Goal: Navigation & Orientation: Understand site structure

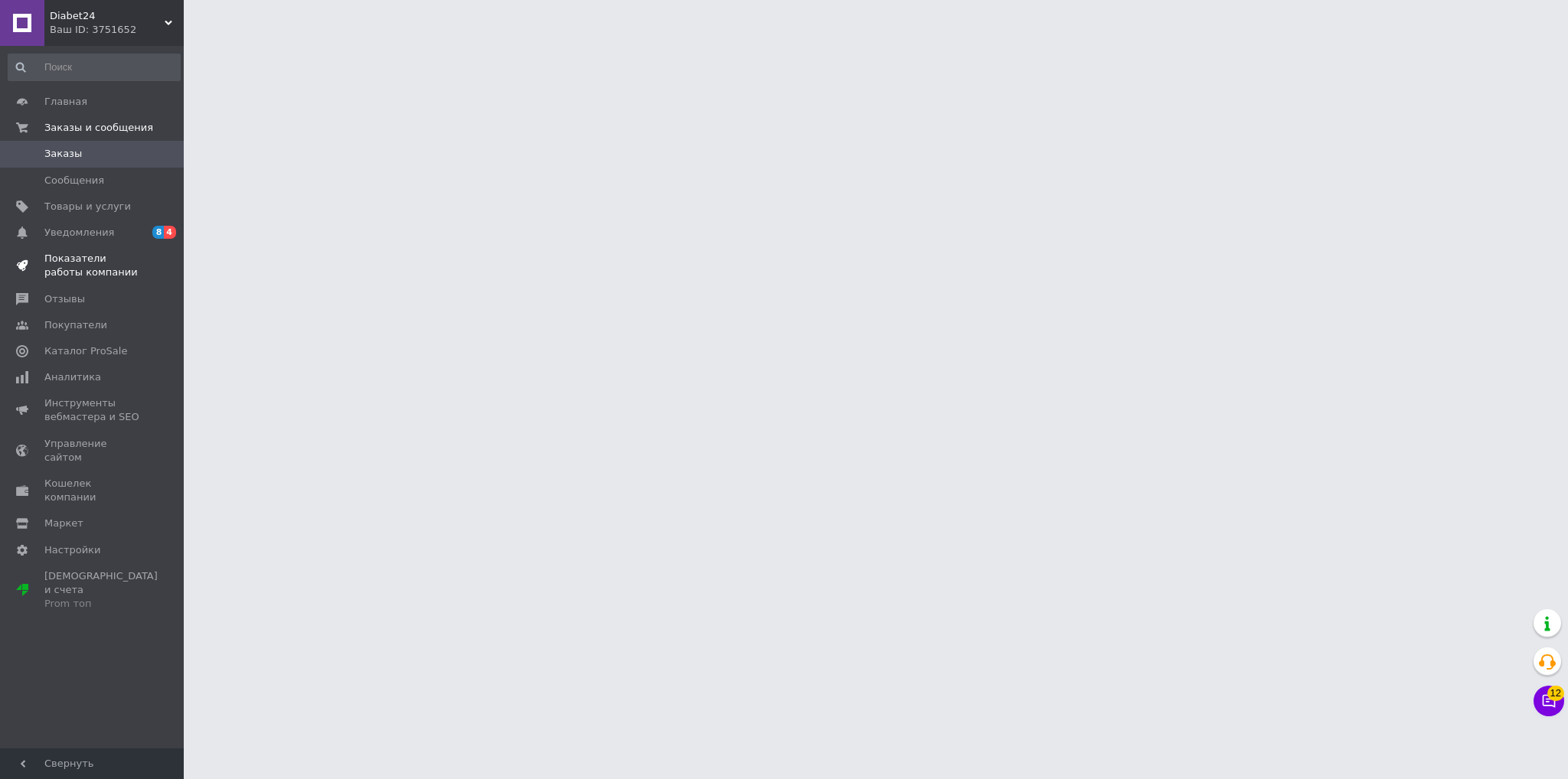
click at [127, 256] on span "Показатели работы компании" at bounding box center [93, 265] width 97 height 28
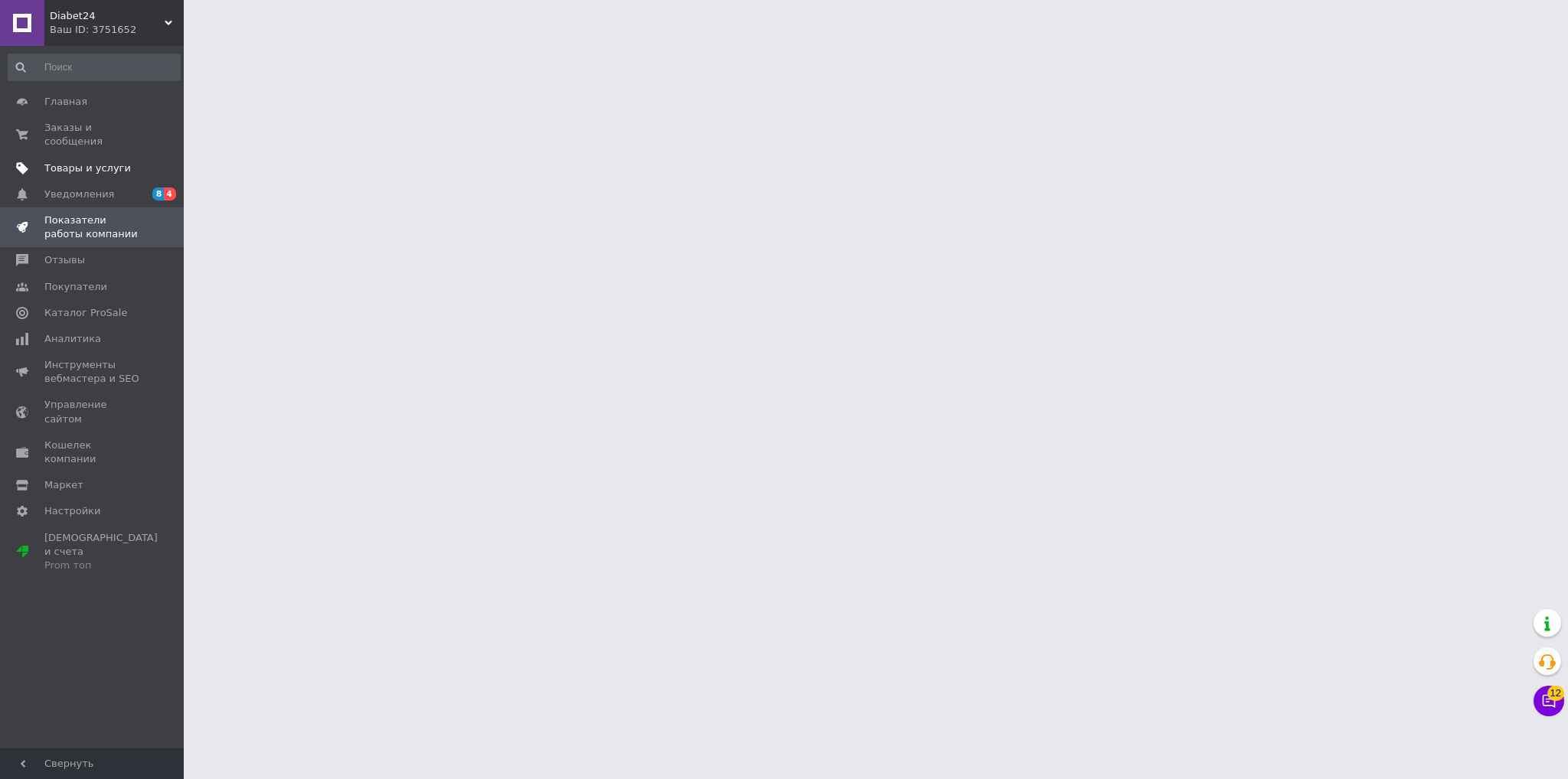
click at [138, 162] on span "Товары и услуги" at bounding box center [93, 168] width 97 height 13
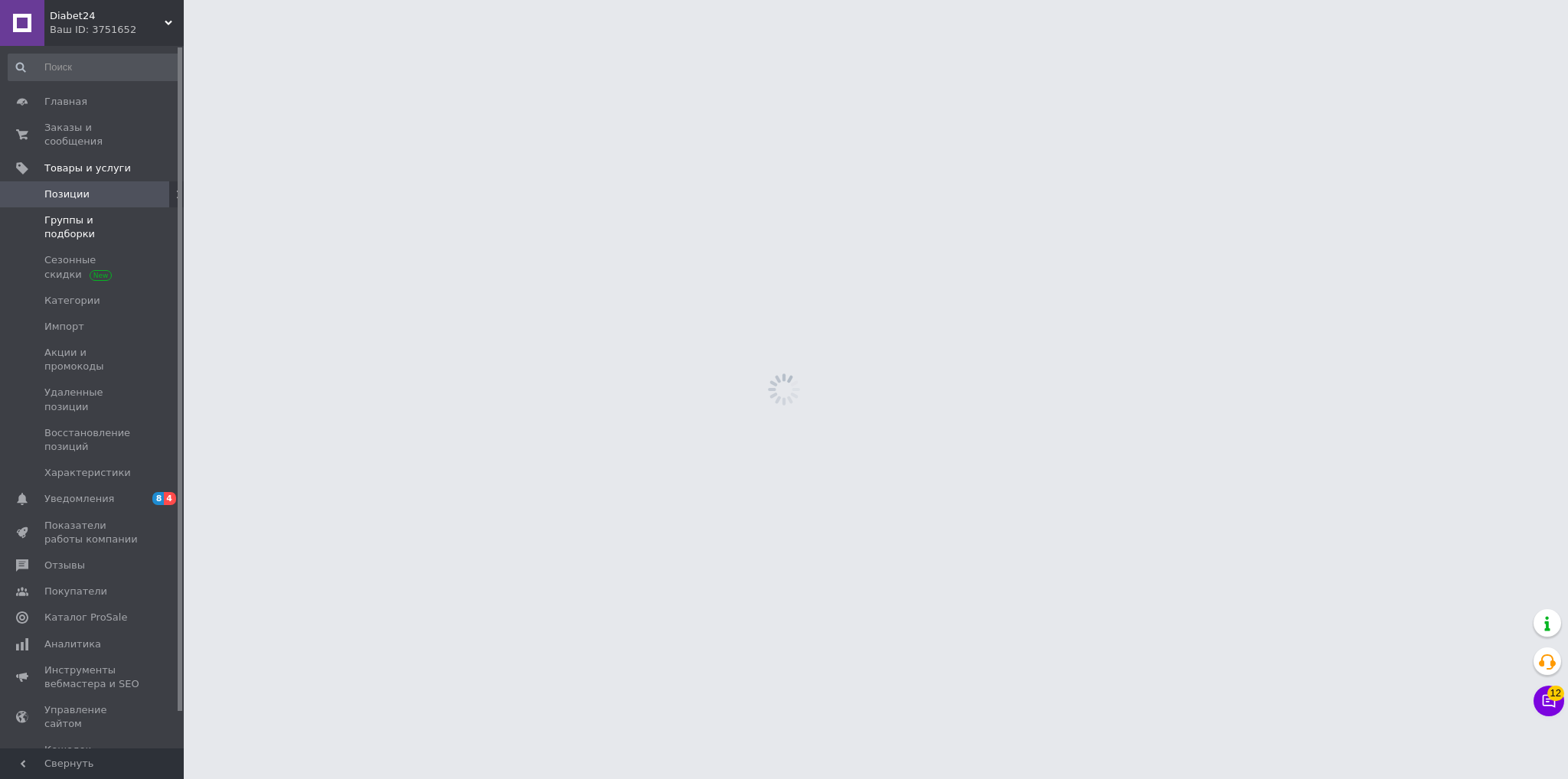
click at [126, 214] on span "Группы и подборки" at bounding box center [93, 227] width 97 height 28
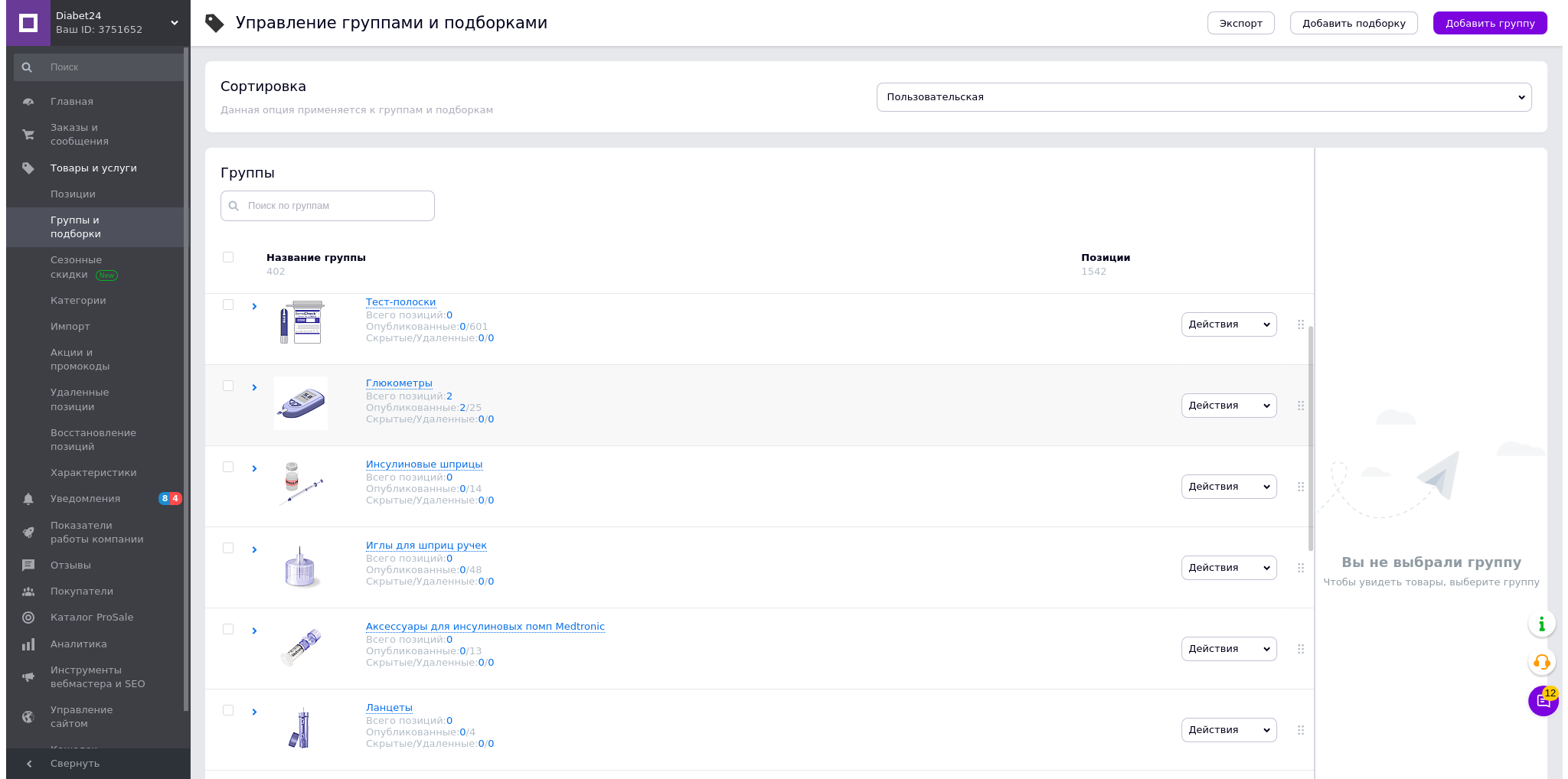
scroll to position [76, 0]
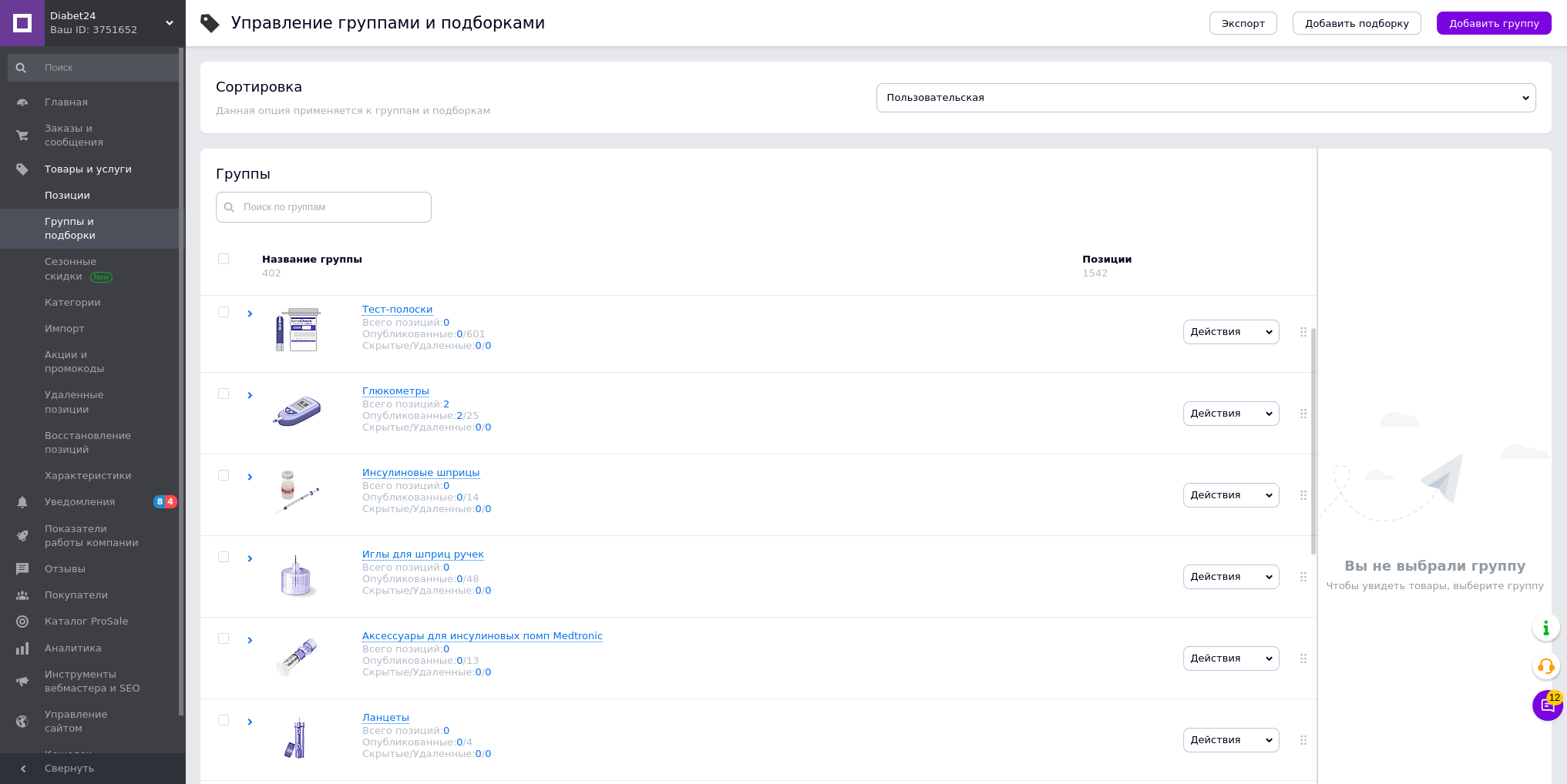
click at [142, 189] on span "Позиции" at bounding box center [94, 195] width 98 height 13
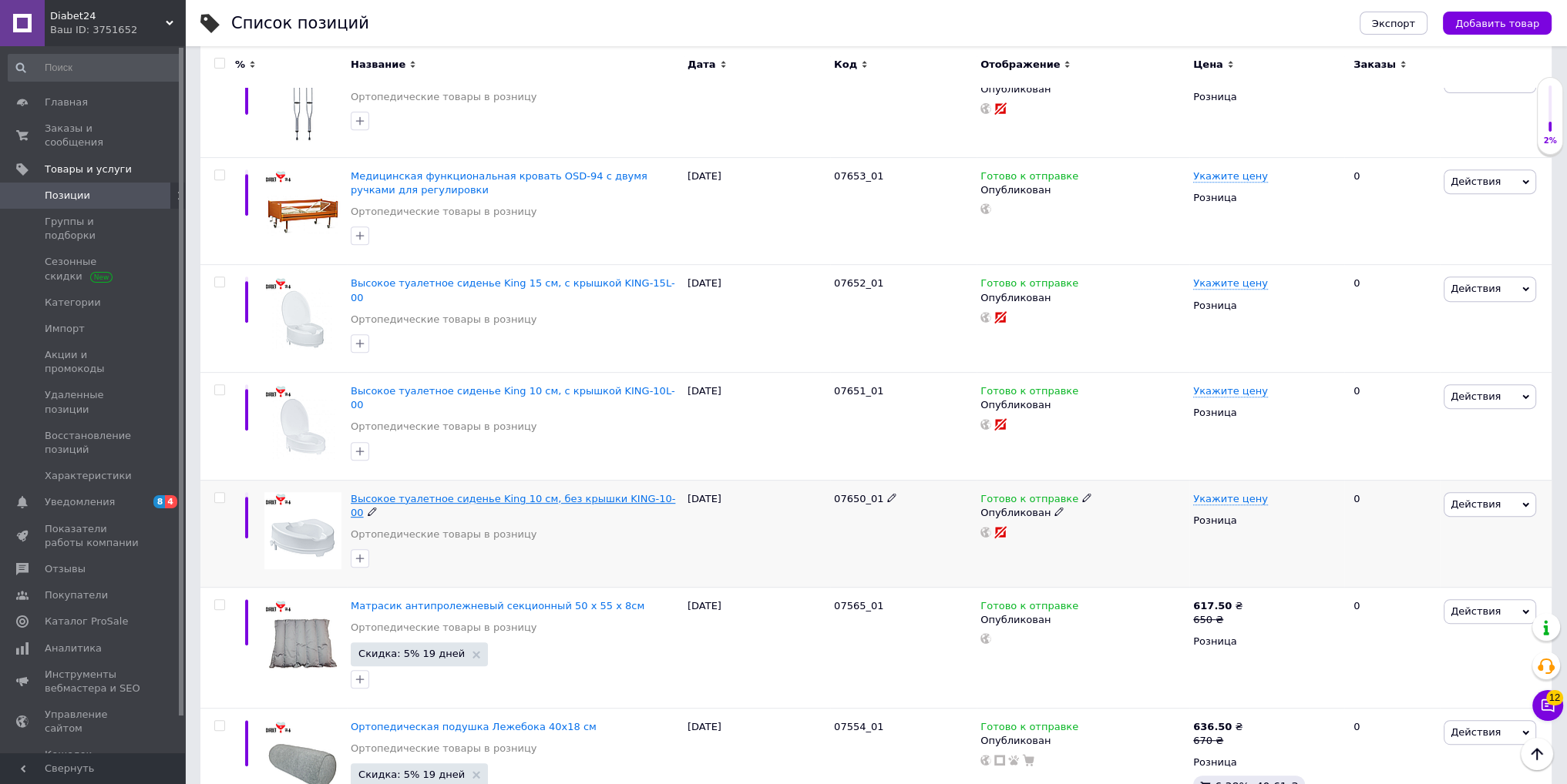
scroll to position [847, 0]
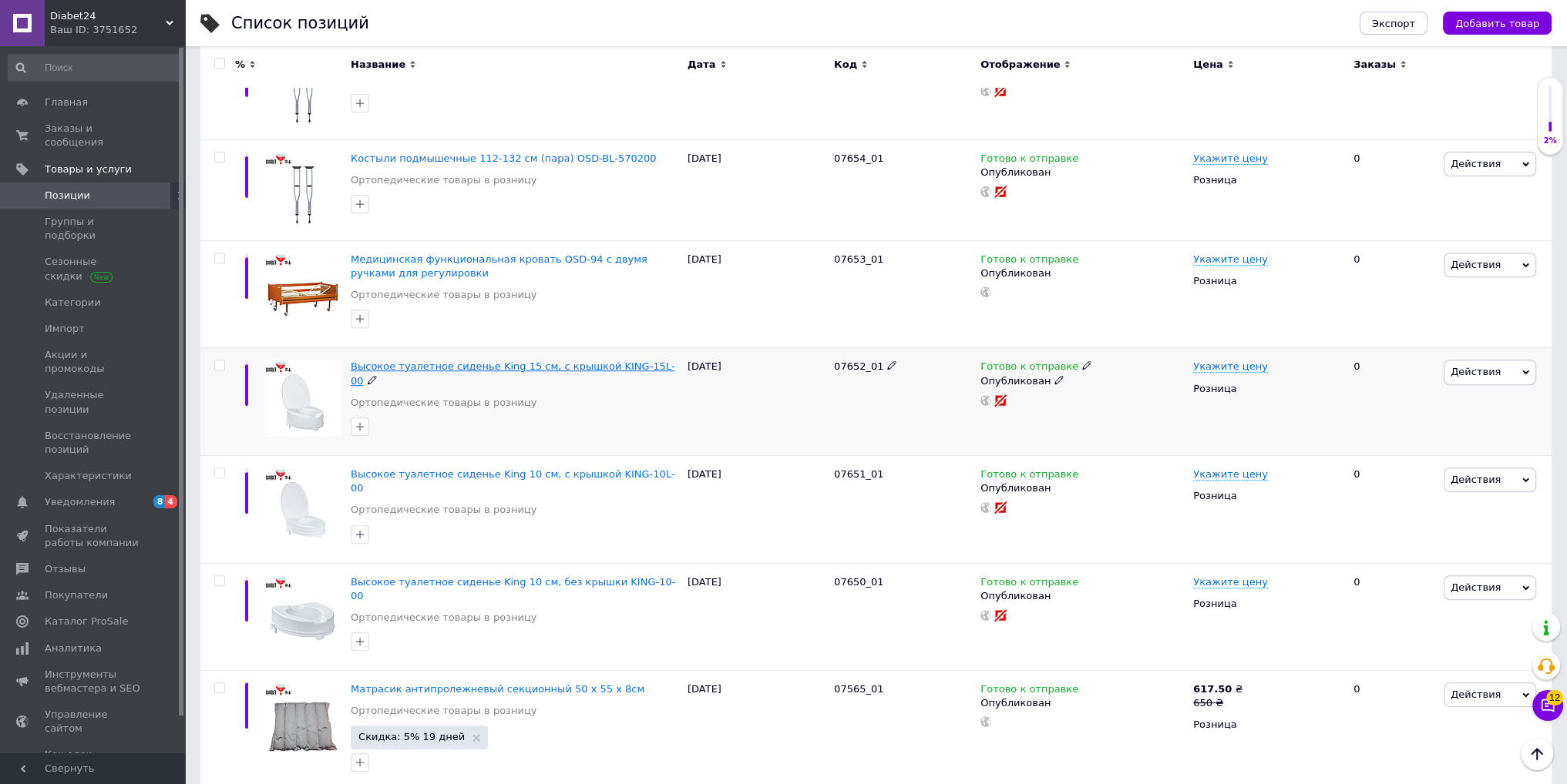
drag, startPoint x: 462, startPoint y: 363, endPoint x: 464, endPoint y: 386, distance: 23.1
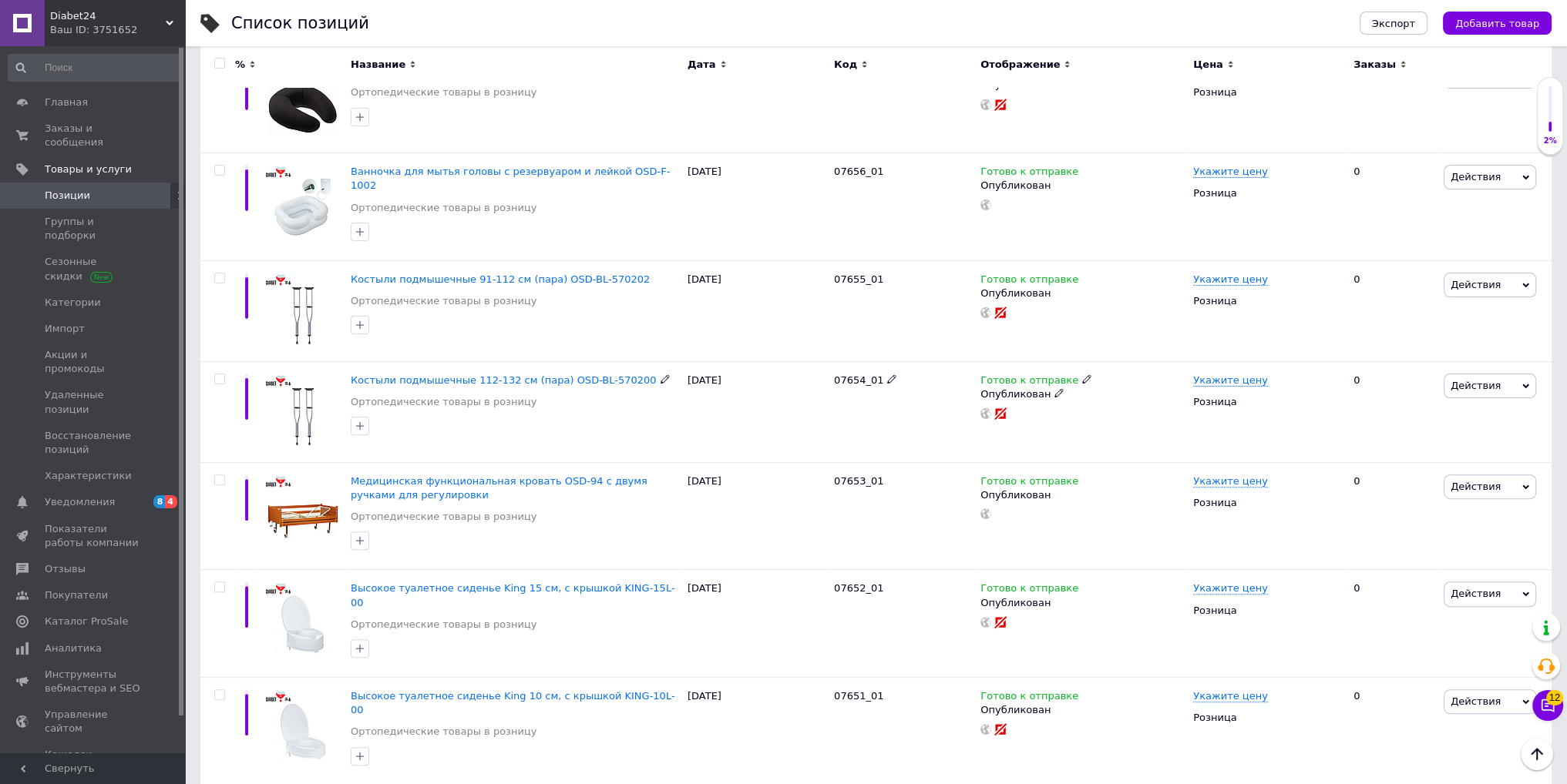
scroll to position [539, 0]
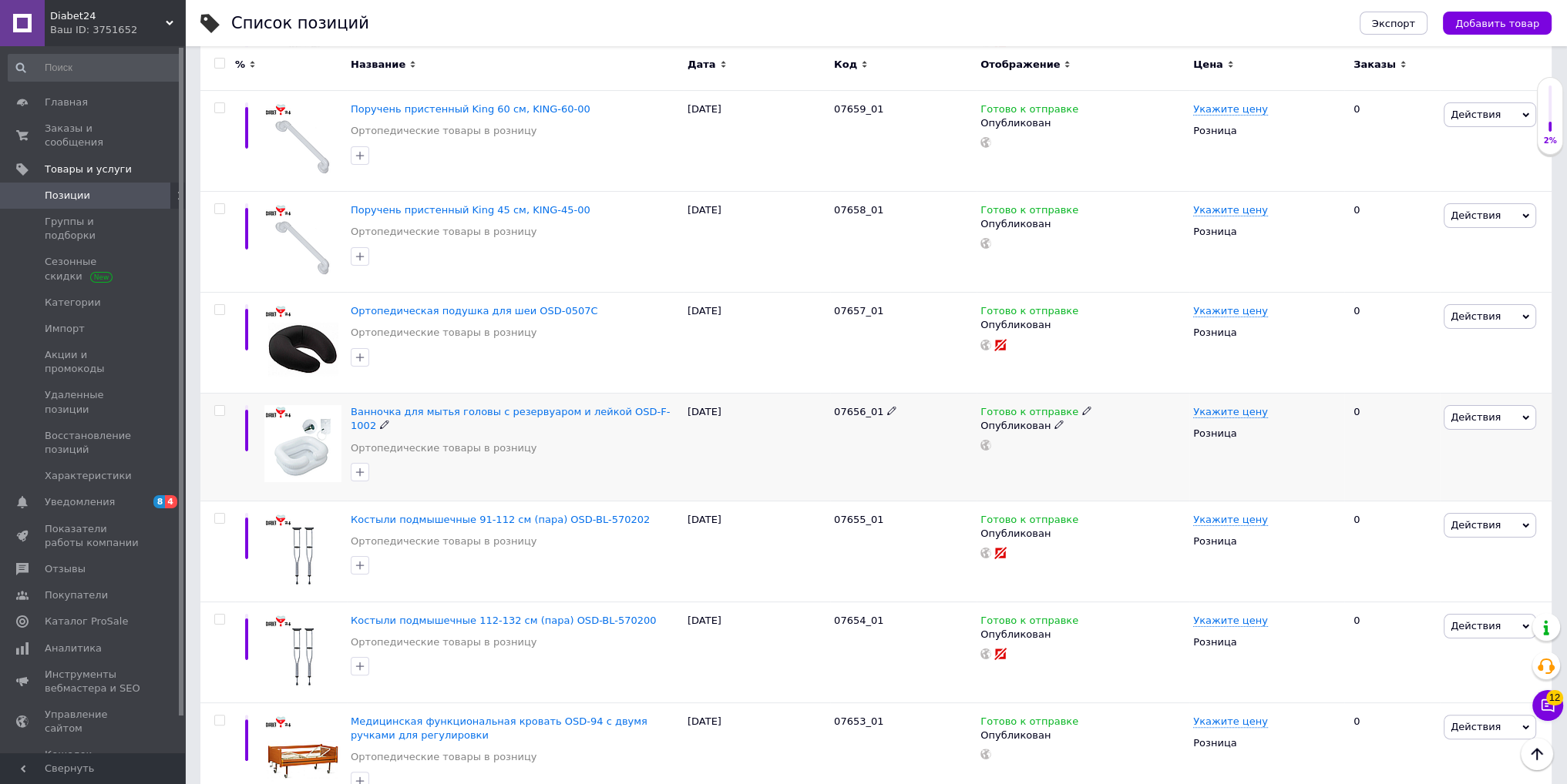
drag, startPoint x: 530, startPoint y: 411, endPoint x: 535, endPoint y: 469, distance: 58.2
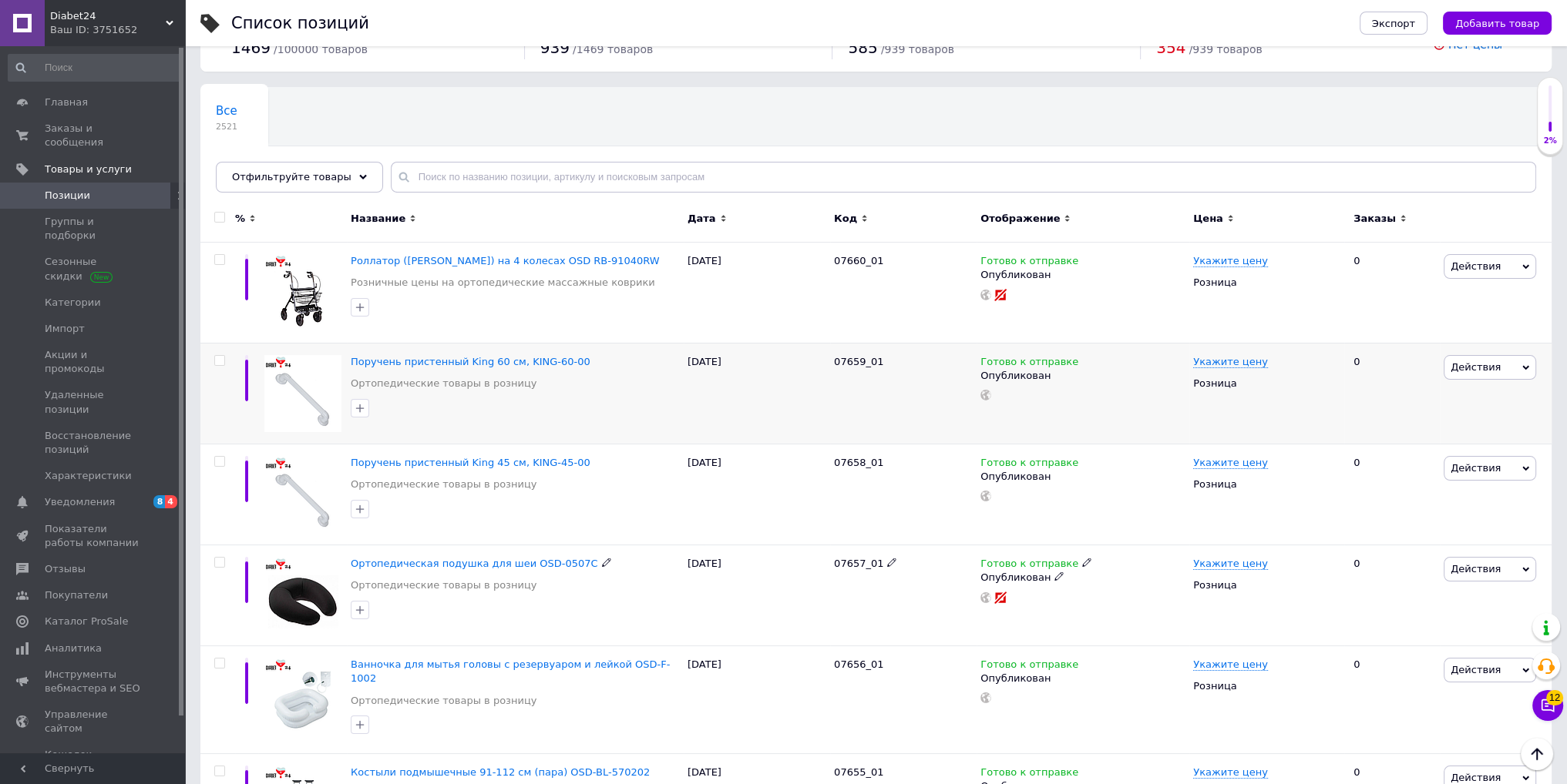
scroll to position [0, 0]
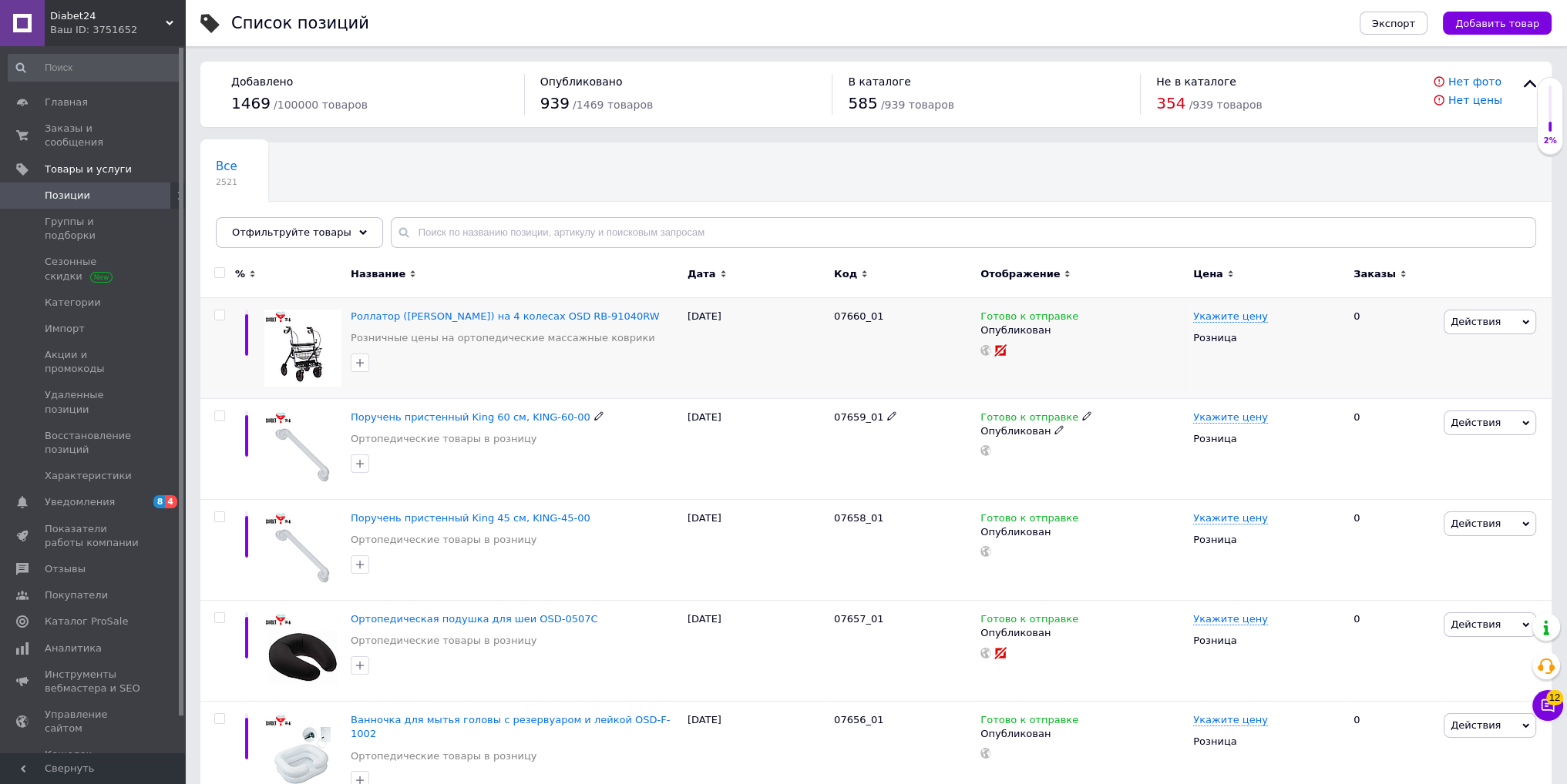
drag, startPoint x: 512, startPoint y: 416, endPoint x: 525, endPoint y: 355, distance: 62.4
